Goal: Obtain resource: Download file/media

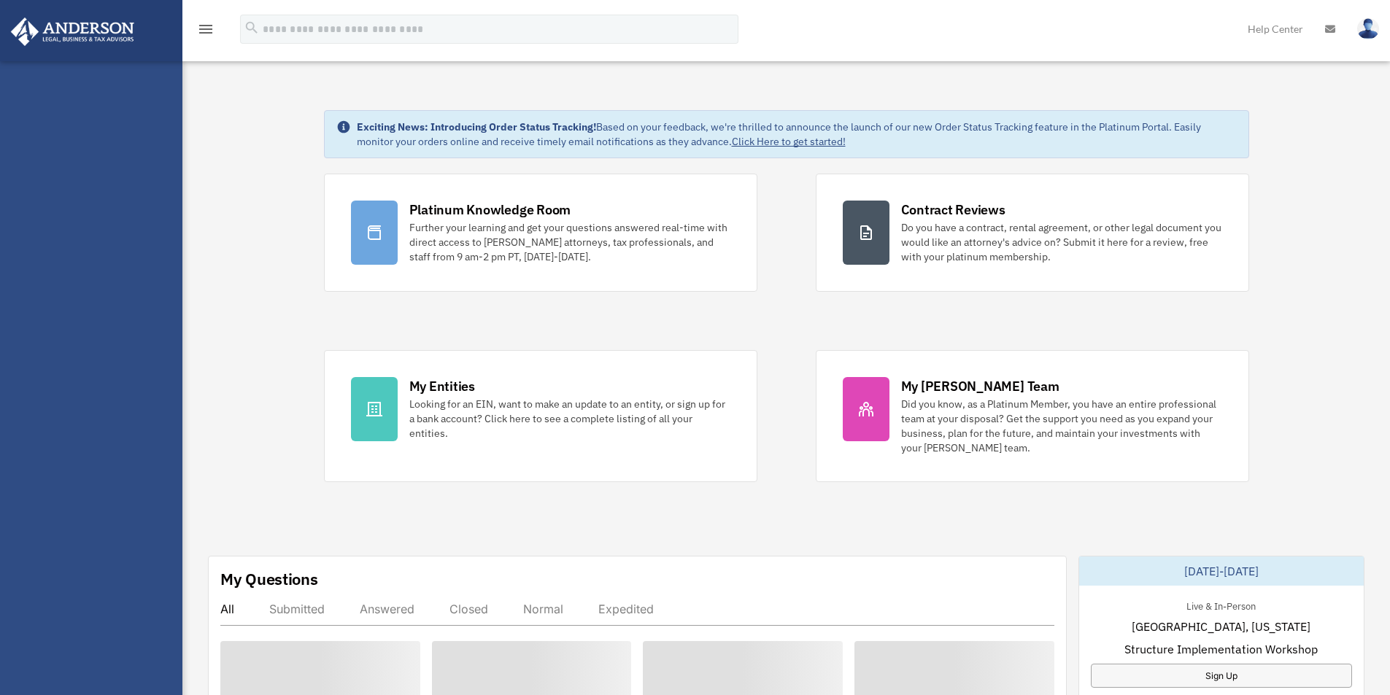
click at [71, 29] on img at bounding box center [73, 32] width 132 height 28
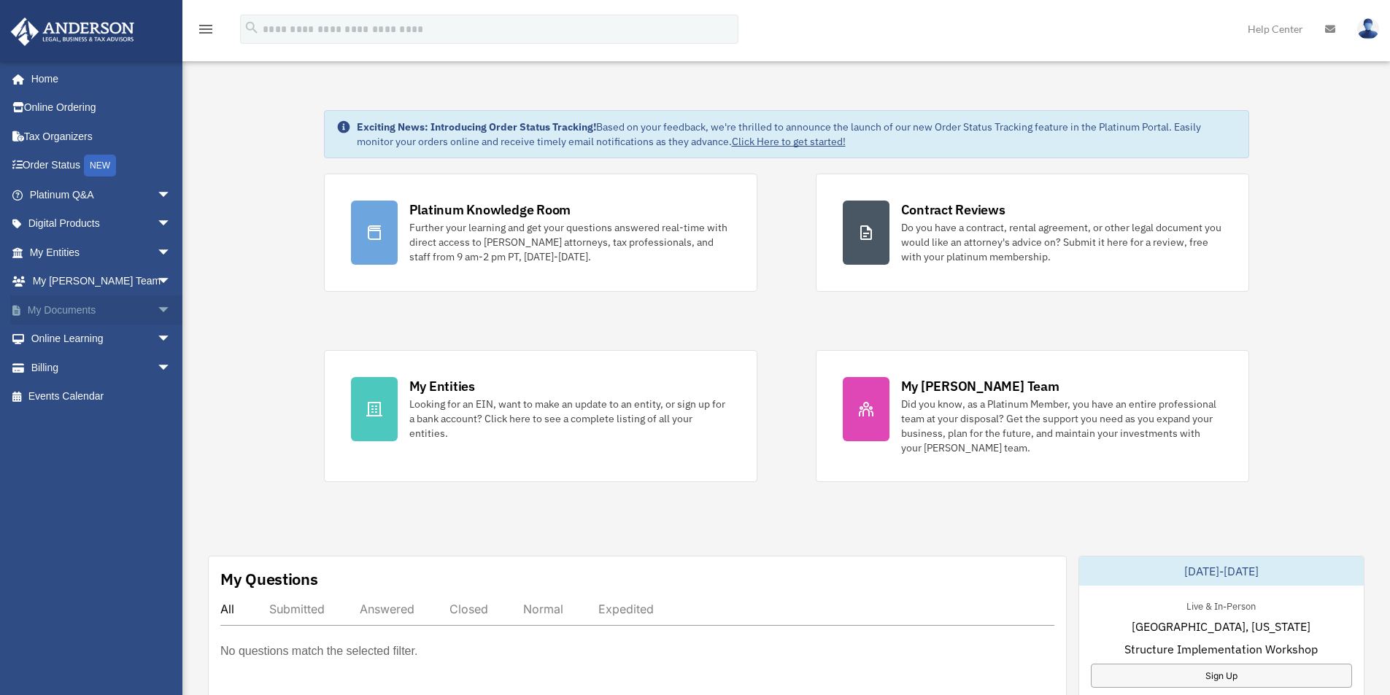
click at [157, 312] on span "arrow_drop_down" at bounding box center [171, 311] width 29 height 30
click at [69, 344] on link "Box" at bounding box center [106, 339] width 173 height 29
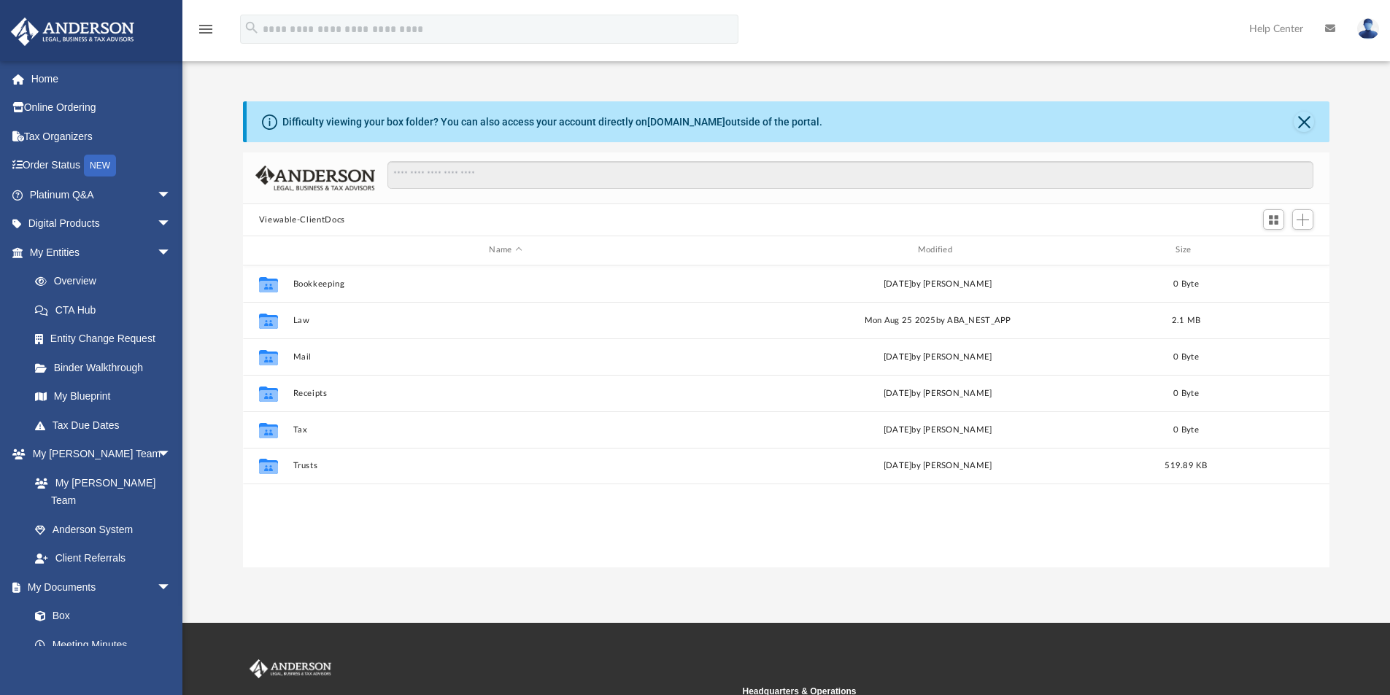
scroll to position [321, 1076]
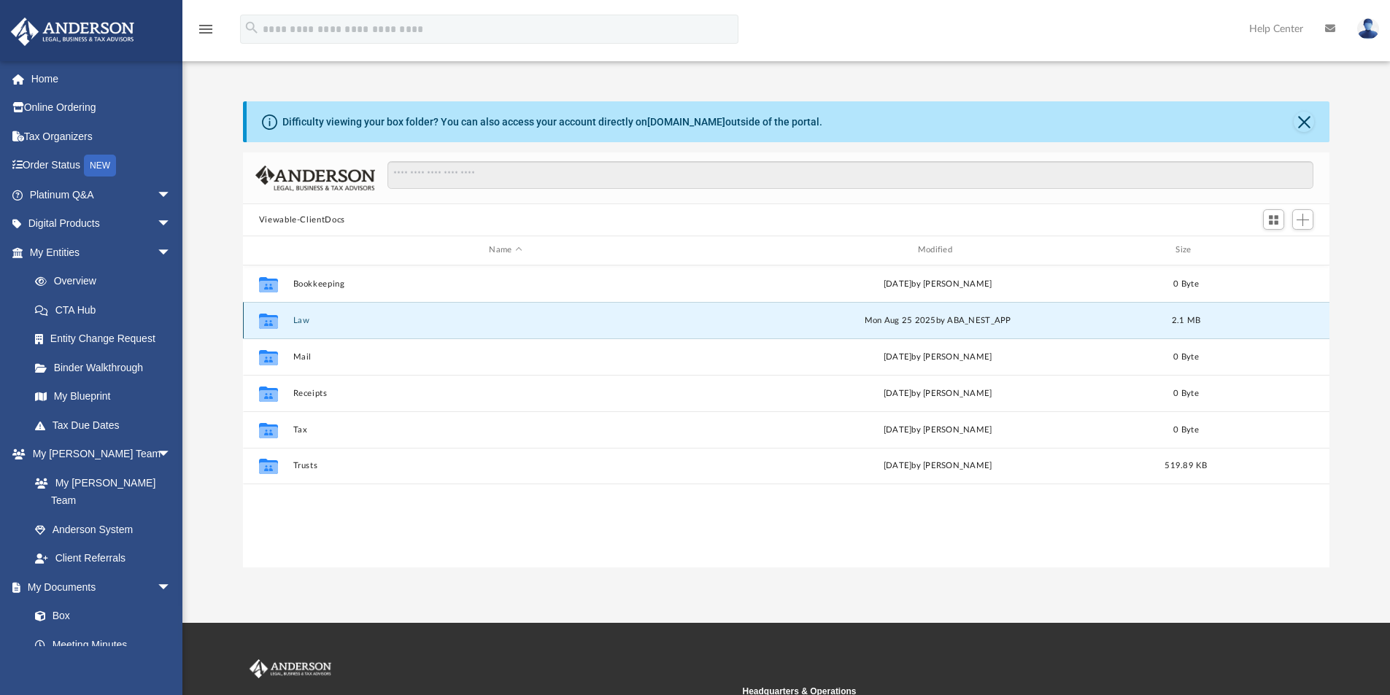
click at [296, 320] on button "Law" at bounding box center [505, 320] width 425 height 9
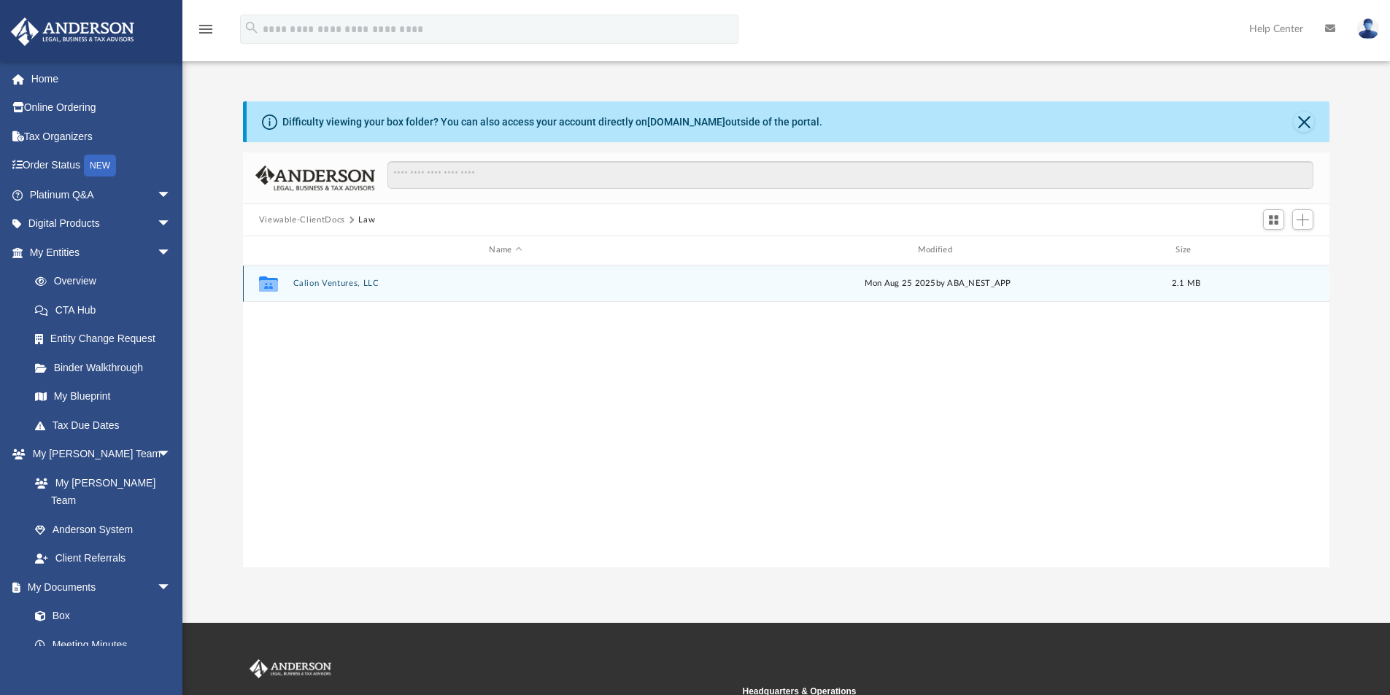
click at [340, 286] on button "Calion Ventures, LLC" at bounding box center [505, 283] width 425 height 9
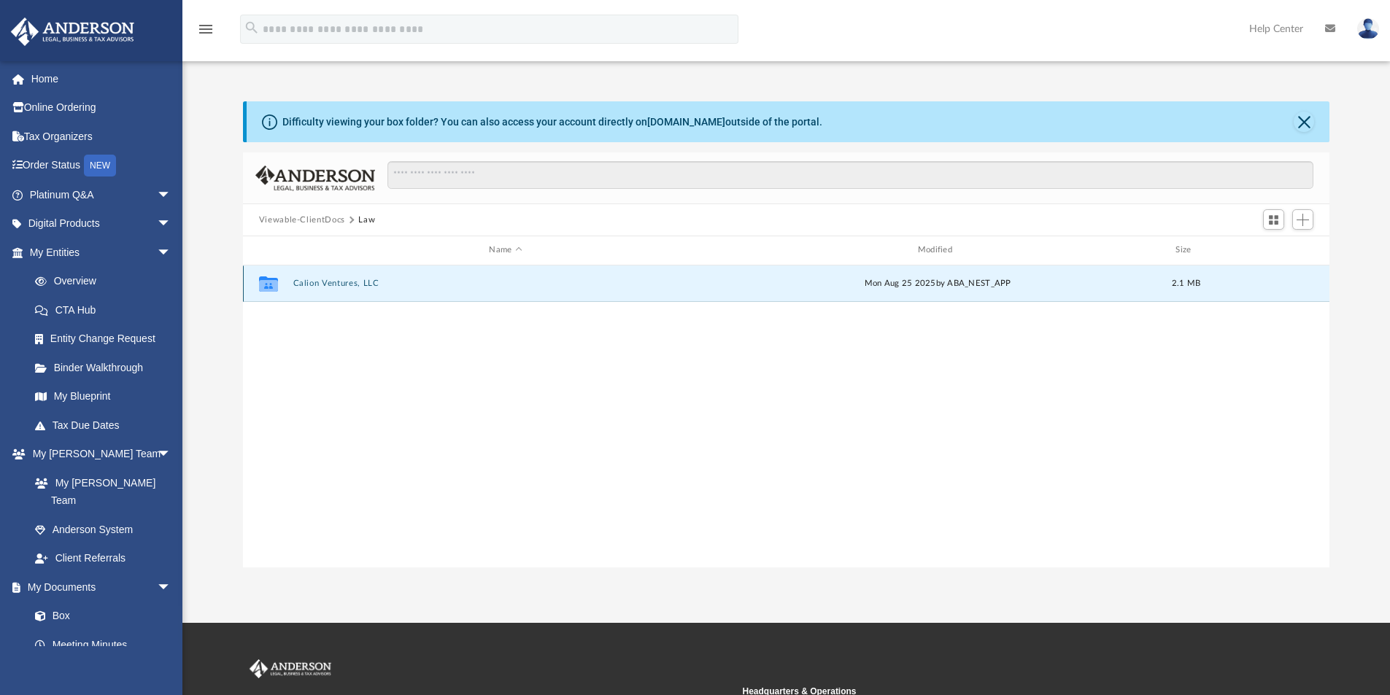
click at [340, 286] on button "Calion Ventures, LLC" at bounding box center [505, 283] width 425 height 9
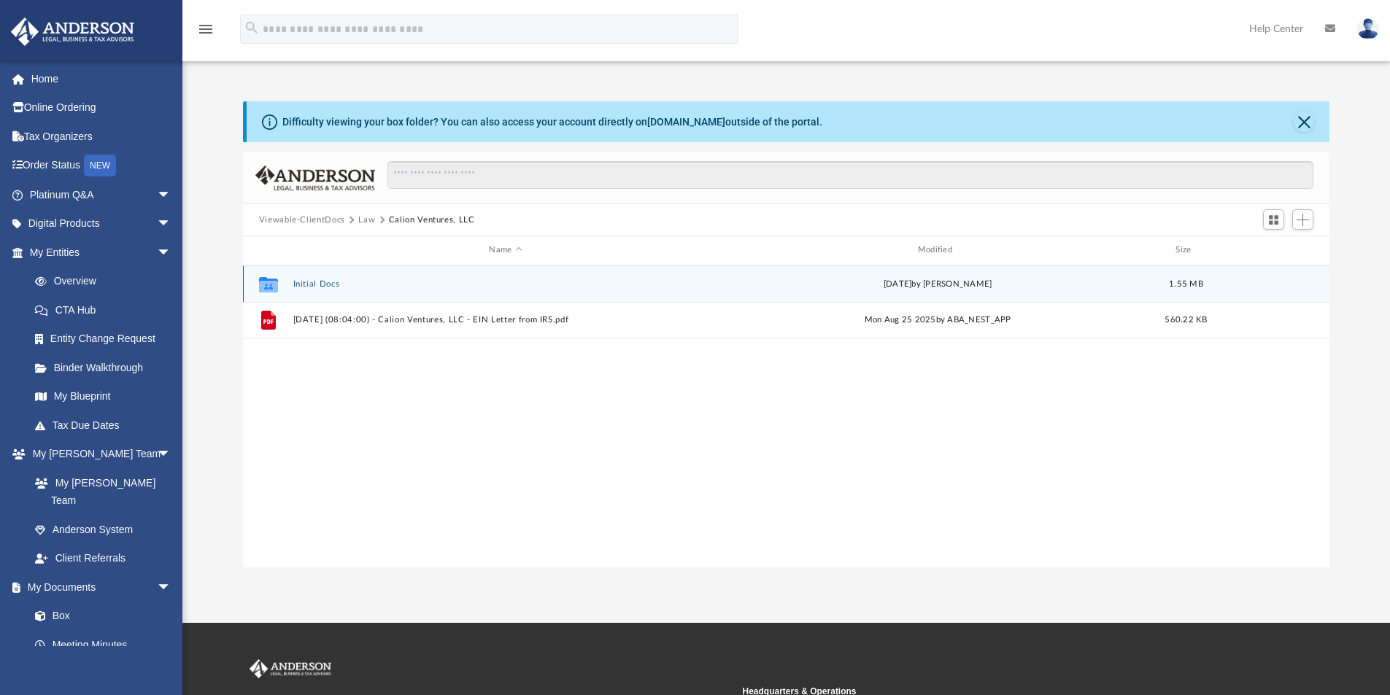
click at [309, 282] on button "Initial Docs" at bounding box center [505, 283] width 425 height 9
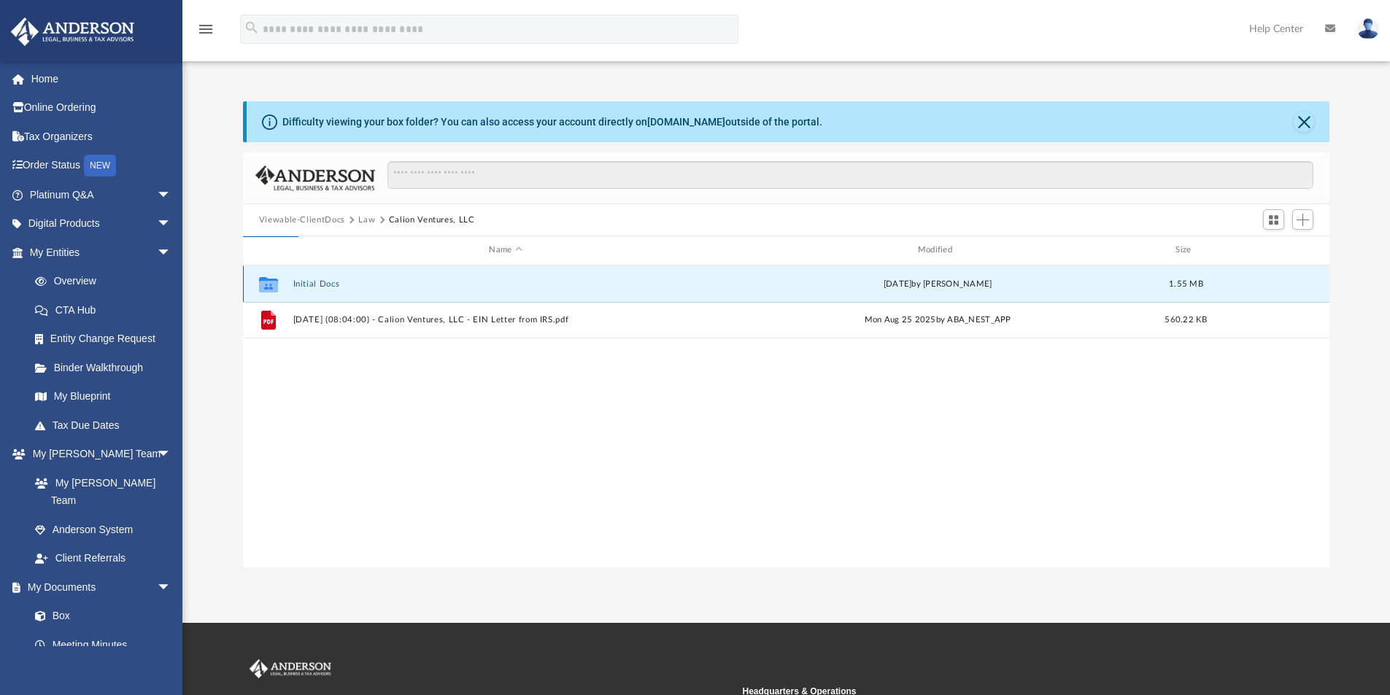
click at [309, 282] on button "Initial Docs" at bounding box center [505, 283] width 425 height 9
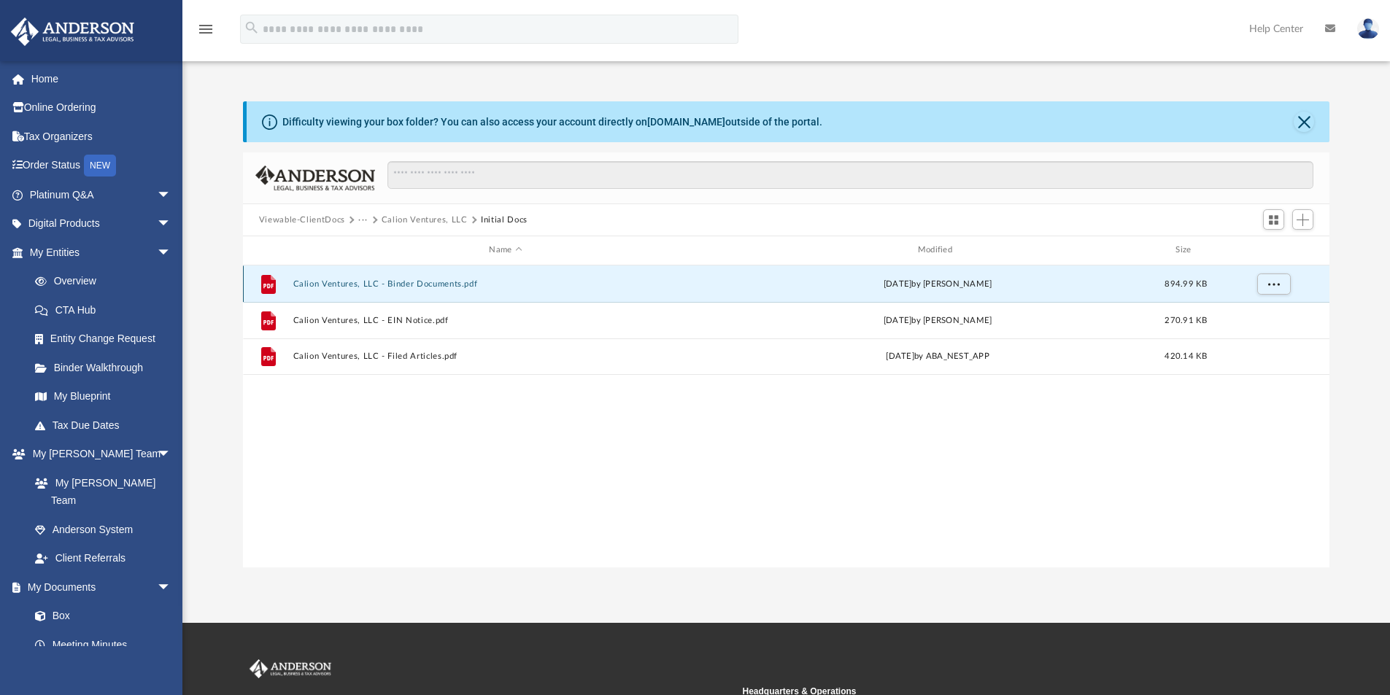
click at [443, 285] on button "Calion Ventures, LLC - Binder Documents.pdf" at bounding box center [505, 283] width 425 height 9
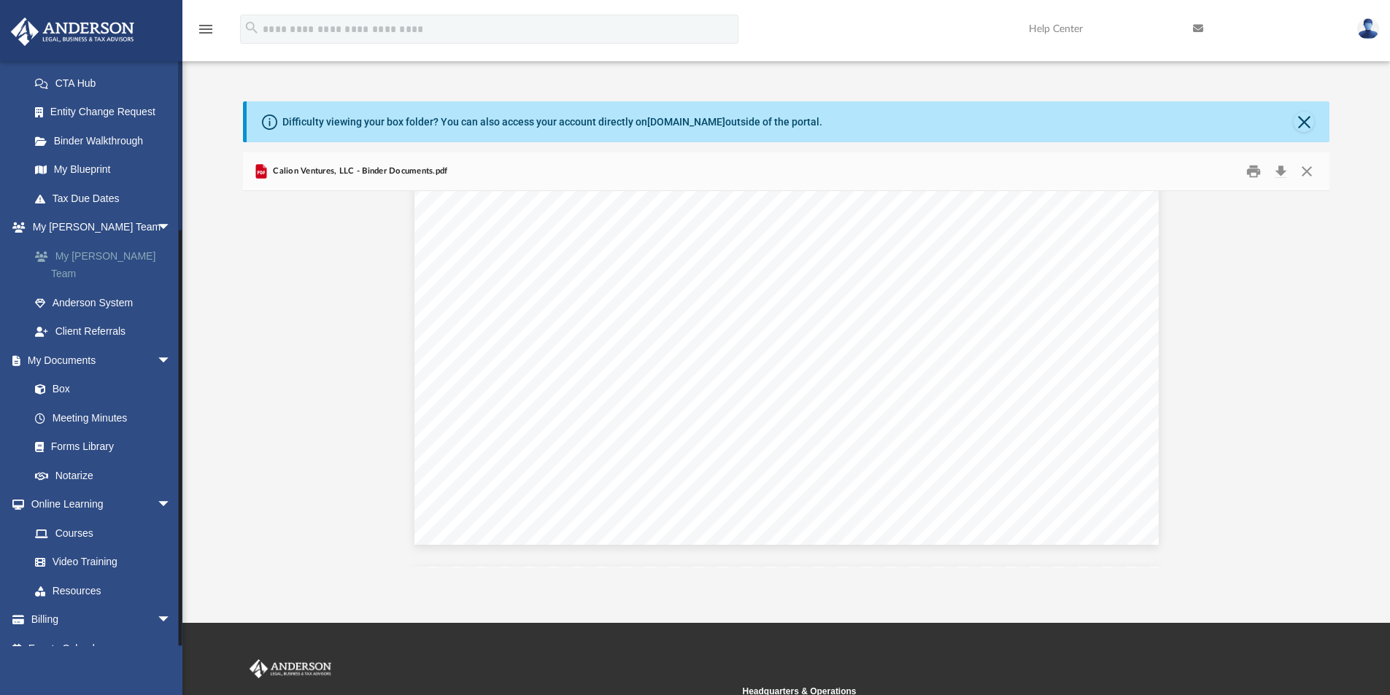
scroll to position [229, 0]
click at [79, 459] on link "Notarize" at bounding box center [106, 473] width 173 height 29
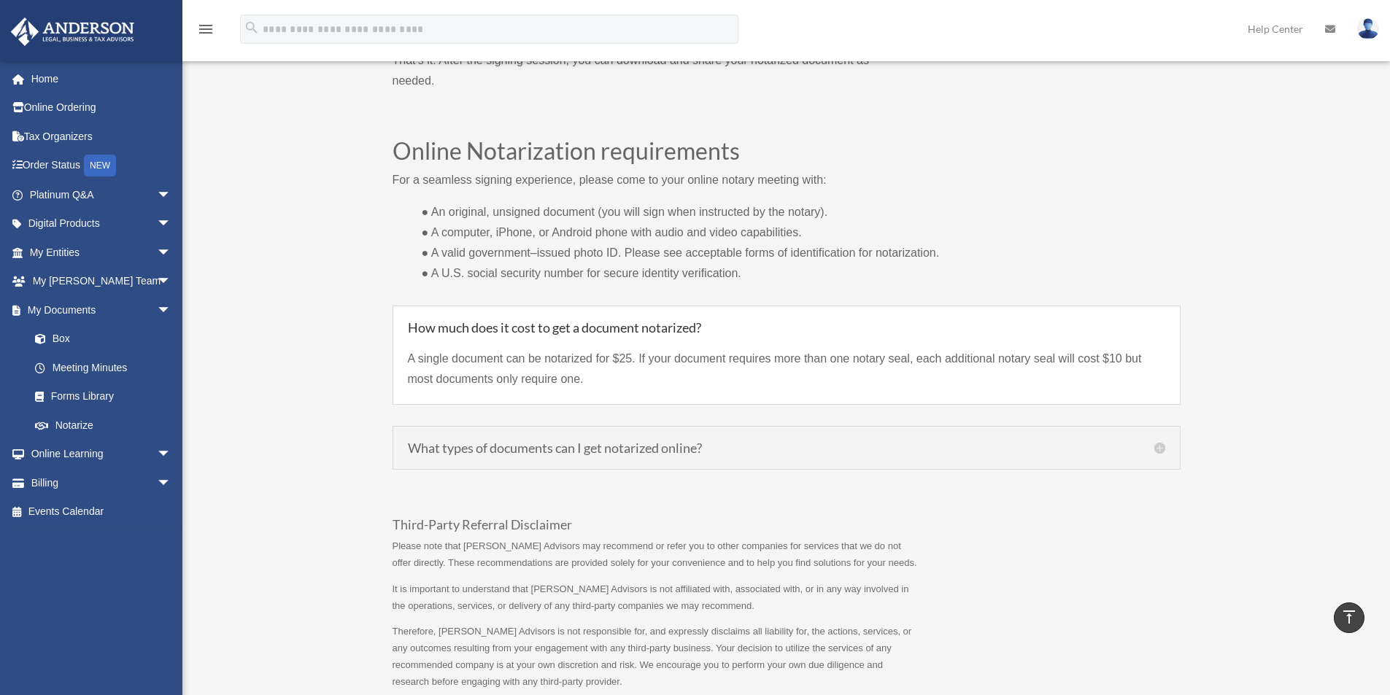
scroll to position [1022, 0]
